Goal: Task Accomplishment & Management: Manage account settings

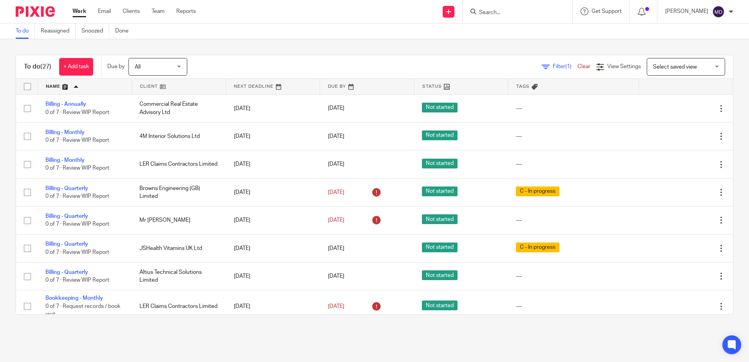
click at [497, 14] on input "Search" at bounding box center [514, 12] width 71 height 7
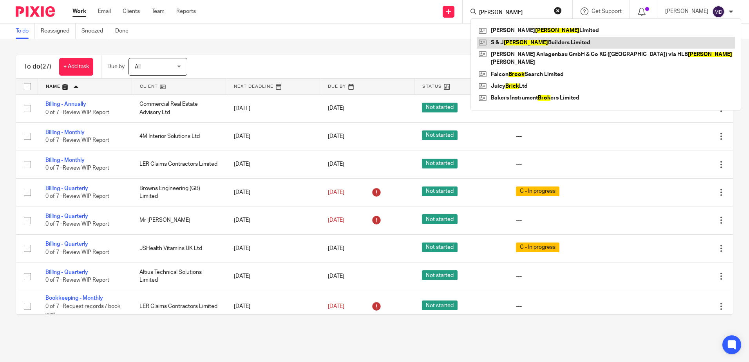
type input "brock"
click at [514, 42] on link at bounding box center [606, 43] width 258 height 12
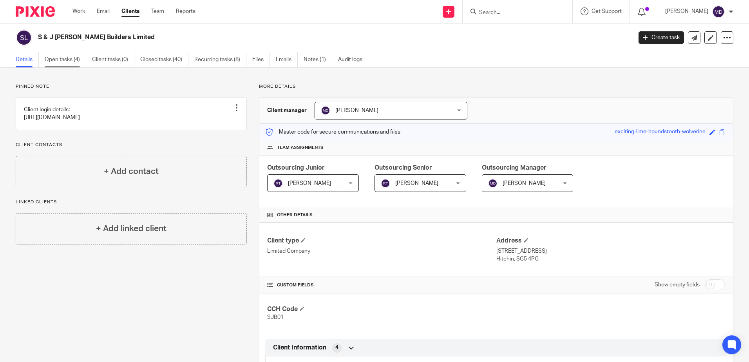
click at [66, 59] on link "Open tasks (4)" at bounding box center [66, 59] width 42 height 15
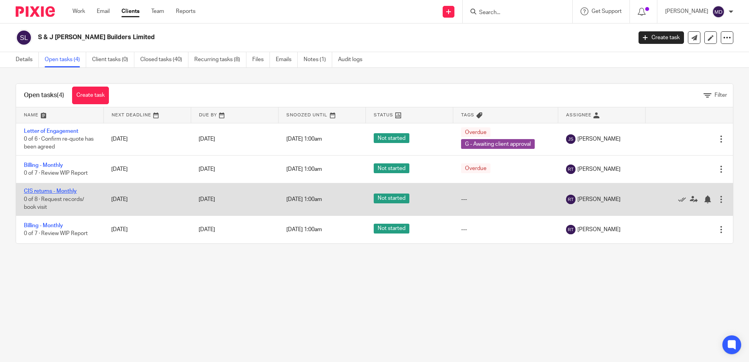
click at [45, 189] on link "CIS returns - Monthly" at bounding box center [50, 191] width 53 height 5
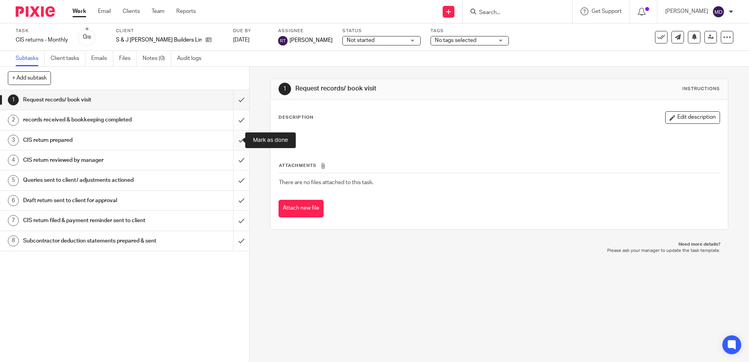
click at [238, 138] on input "submit" at bounding box center [124, 141] width 249 height 20
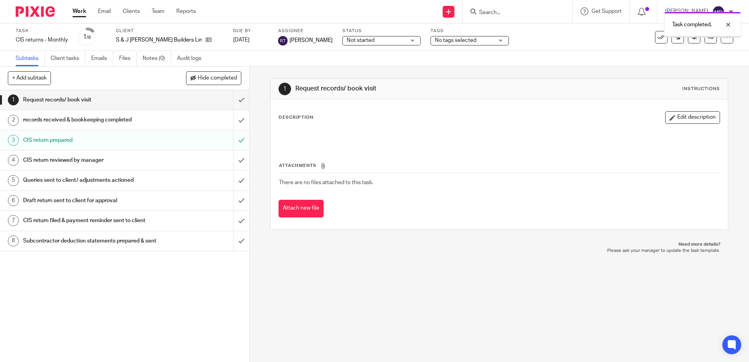
click at [236, 159] on input "submit" at bounding box center [124, 160] width 249 height 20
click at [453, 39] on span "No tags selected" at bounding box center [464, 40] width 59 height 8
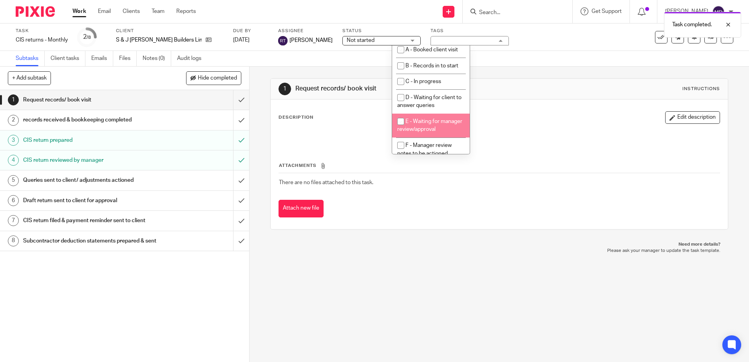
scroll to position [39, 0]
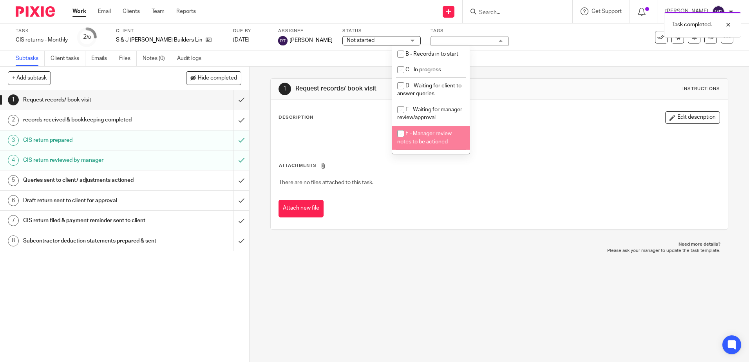
click at [442, 142] on span "F - Manager review notes to be actioned" at bounding box center [424, 138] width 54 height 14
checkbox input "true"
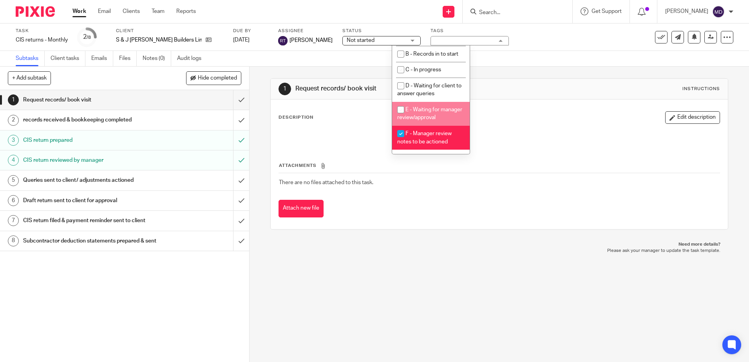
click at [543, 48] on div "Task CIS returns - Monthly Save CIS returns - Monthly 2 /8 Client S & [PERSON_N…" at bounding box center [374, 37] width 749 height 27
